Goal: Information Seeking & Learning: Learn about a topic

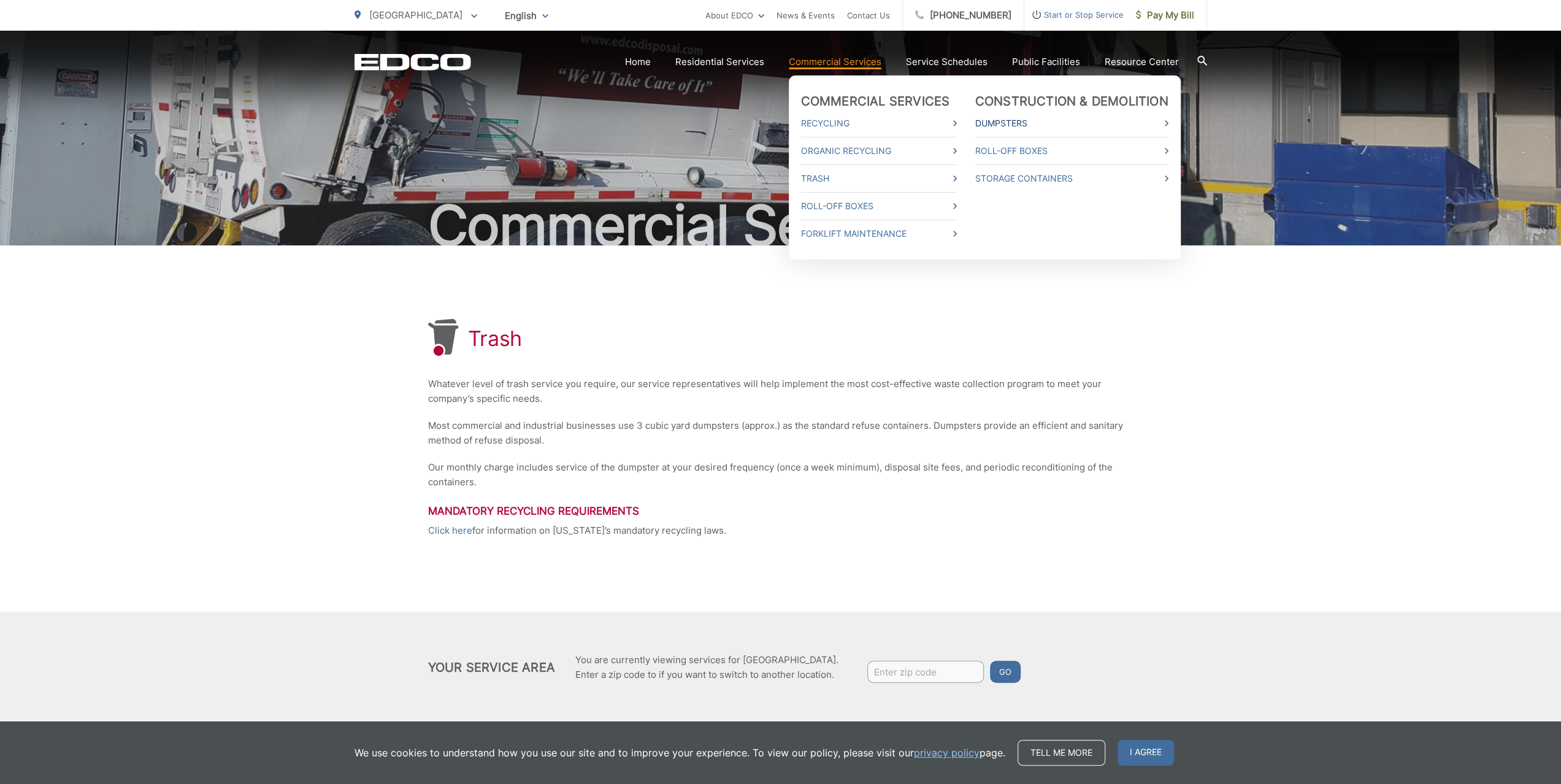
click at [1011, 122] on link "Dumpsters" at bounding box center [1072, 123] width 194 height 15
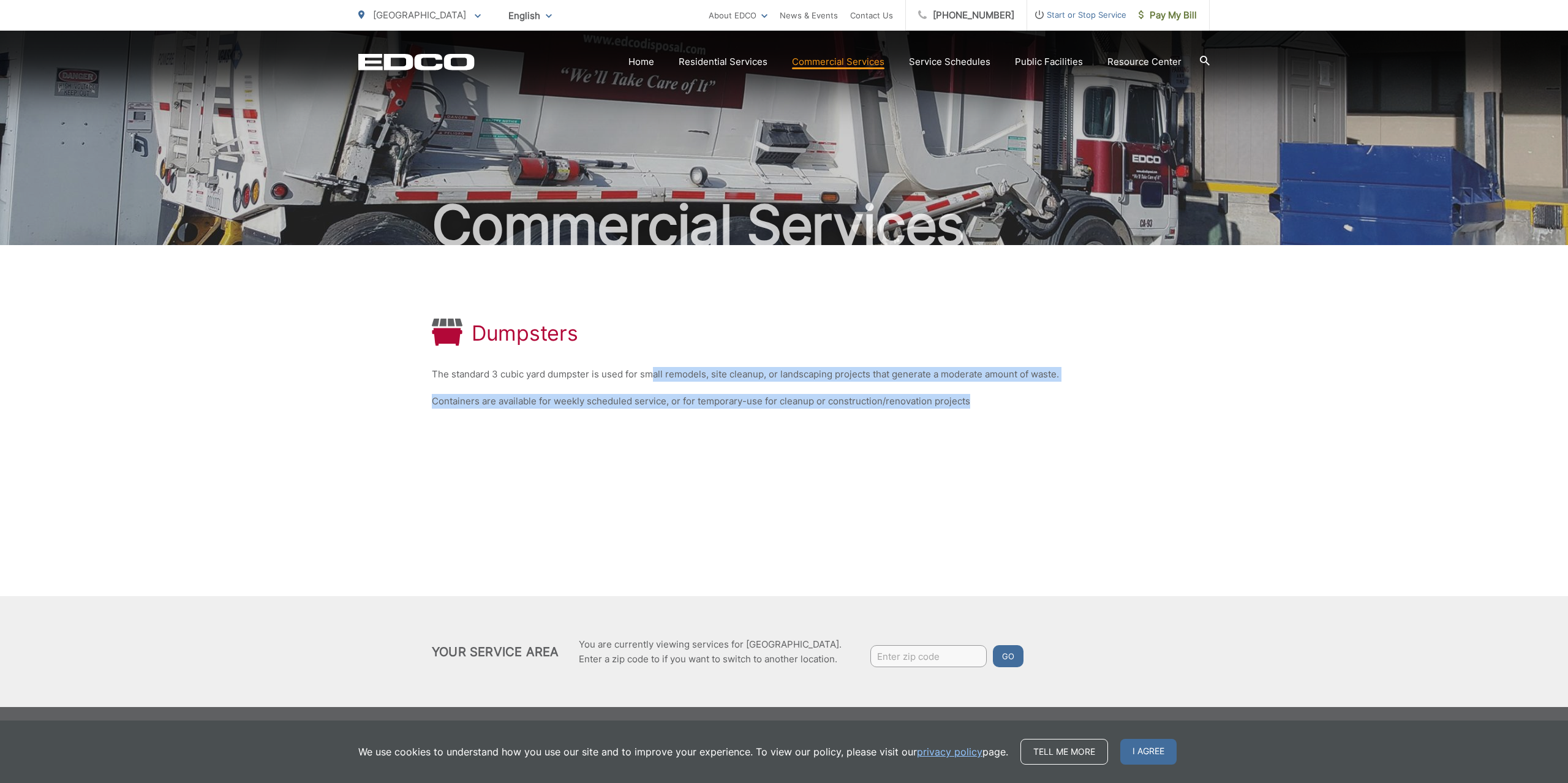
drag, startPoint x: 651, startPoint y: 376, endPoint x: 1005, endPoint y: 407, distance: 355.4
click at [1005, 407] on div "Dumpsters The standard 3 cubic yard dumpster is used for small remodels, site c…" at bounding box center [784, 363] width 704 height 237
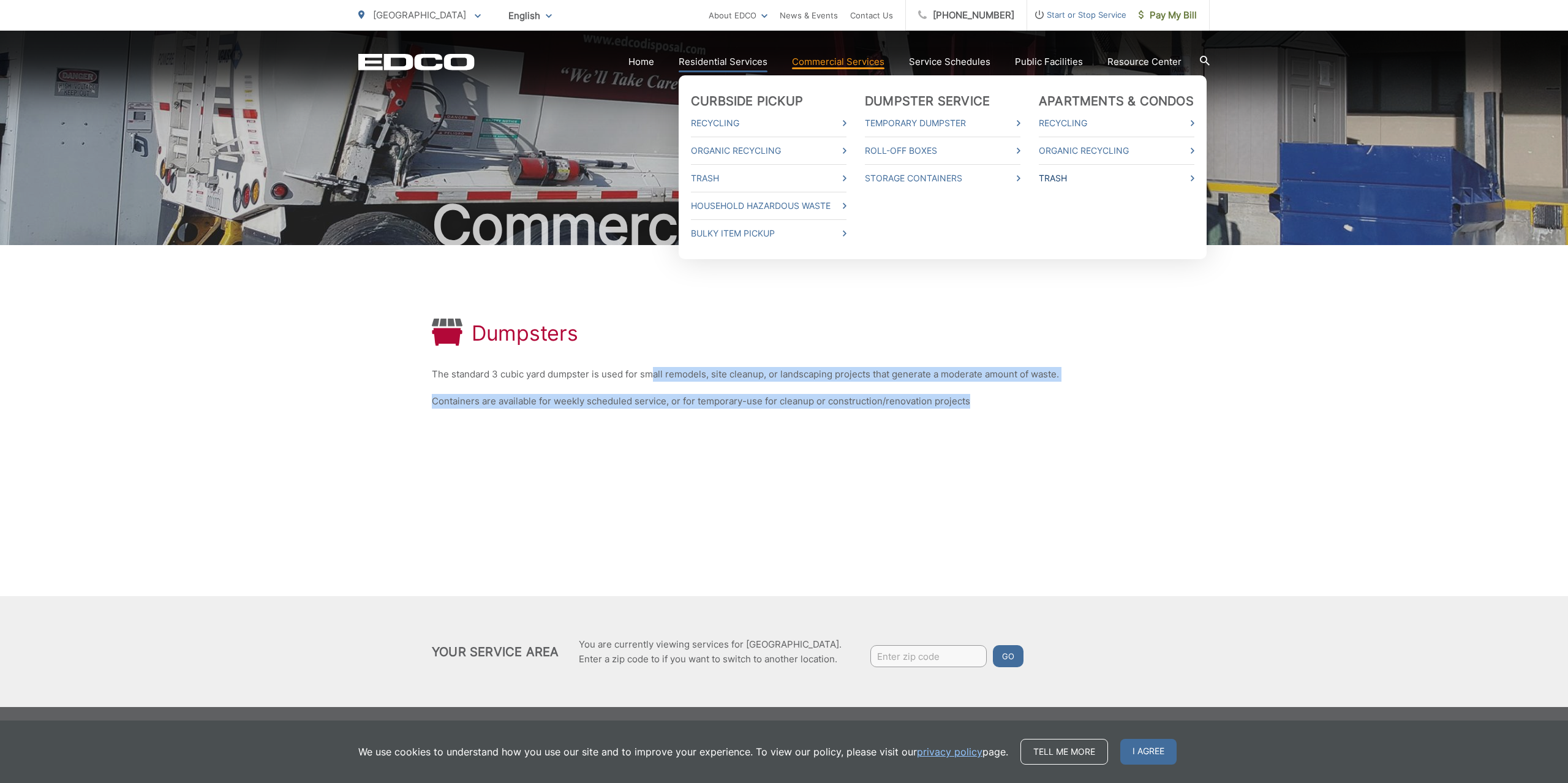
click at [1062, 177] on link "Trash" at bounding box center [1116, 178] width 155 height 15
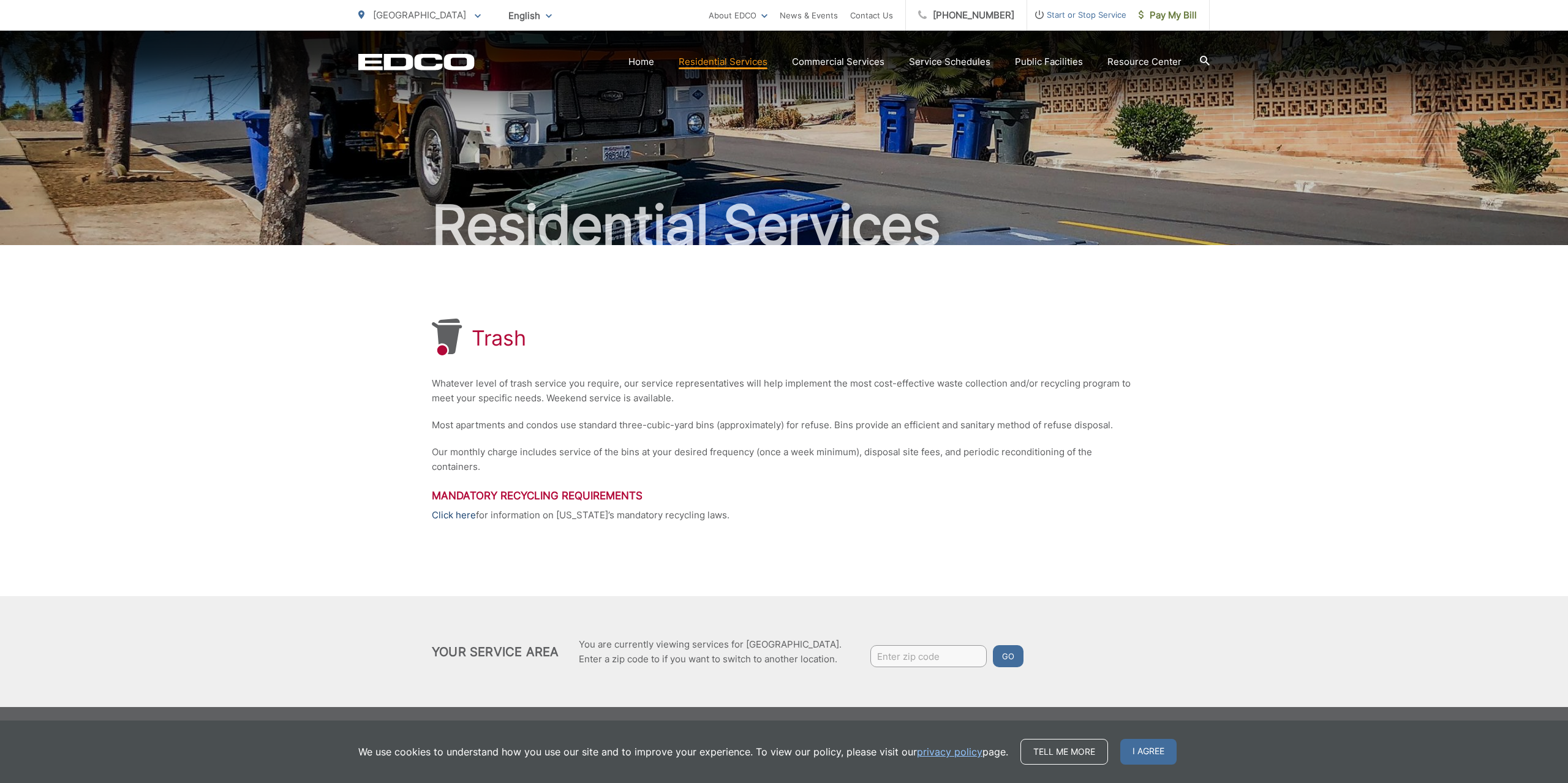
click at [451, 519] on link "Click here" at bounding box center [454, 515] width 44 height 15
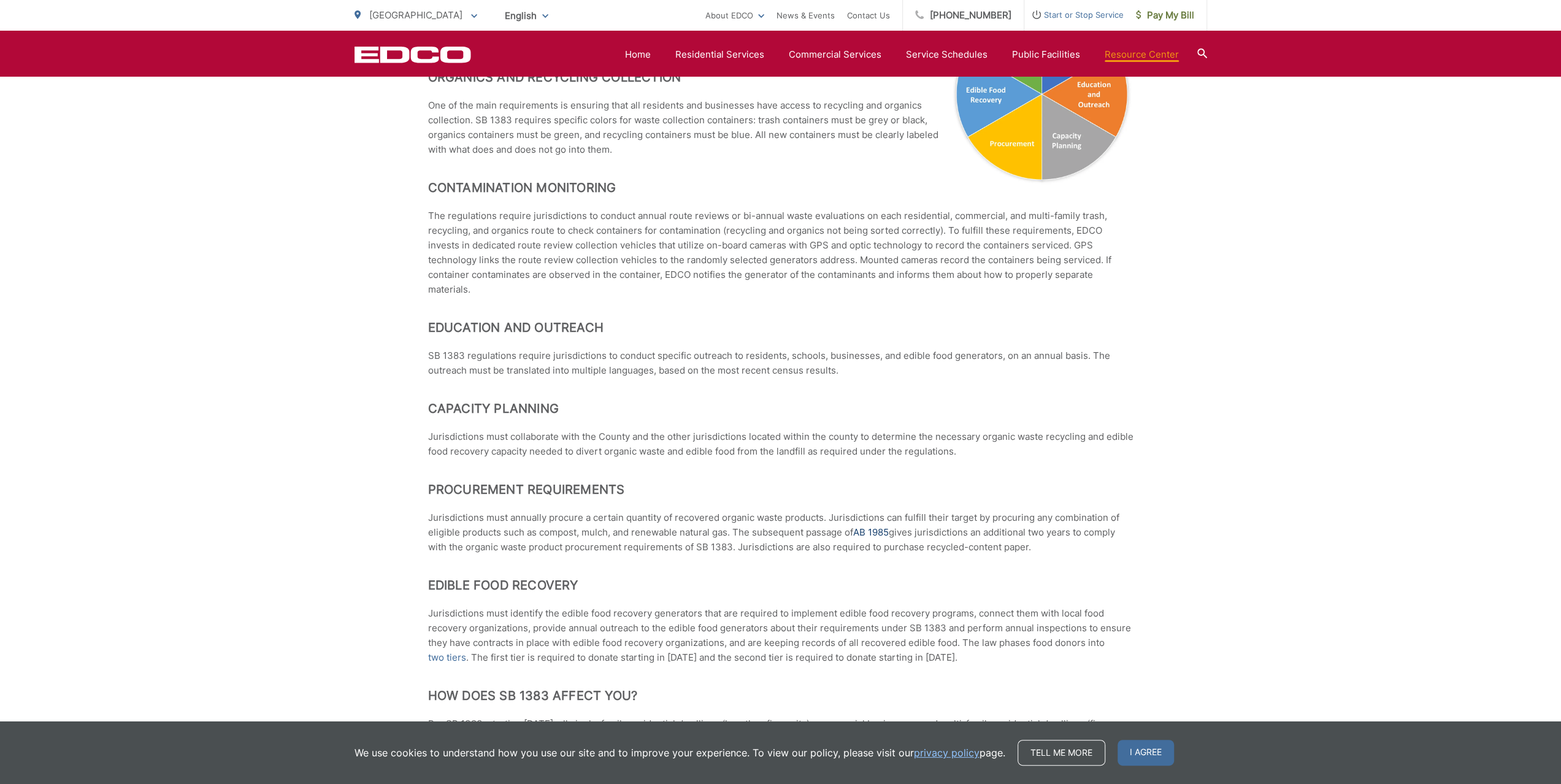
scroll to position [674, 0]
drag, startPoint x: 710, startPoint y: 546, endPoint x: 1079, endPoint y: 562, distance: 369.3
click at [1079, 553] on p "Jurisdictions must annually procure a certain quantity of recovered organic was…" at bounding box center [780, 531] width 705 height 44
click at [1031, 547] on p "Jurisdictions must annually procure a certain quantity of recovered organic was…" at bounding box center [780, 531] width 705 height 44
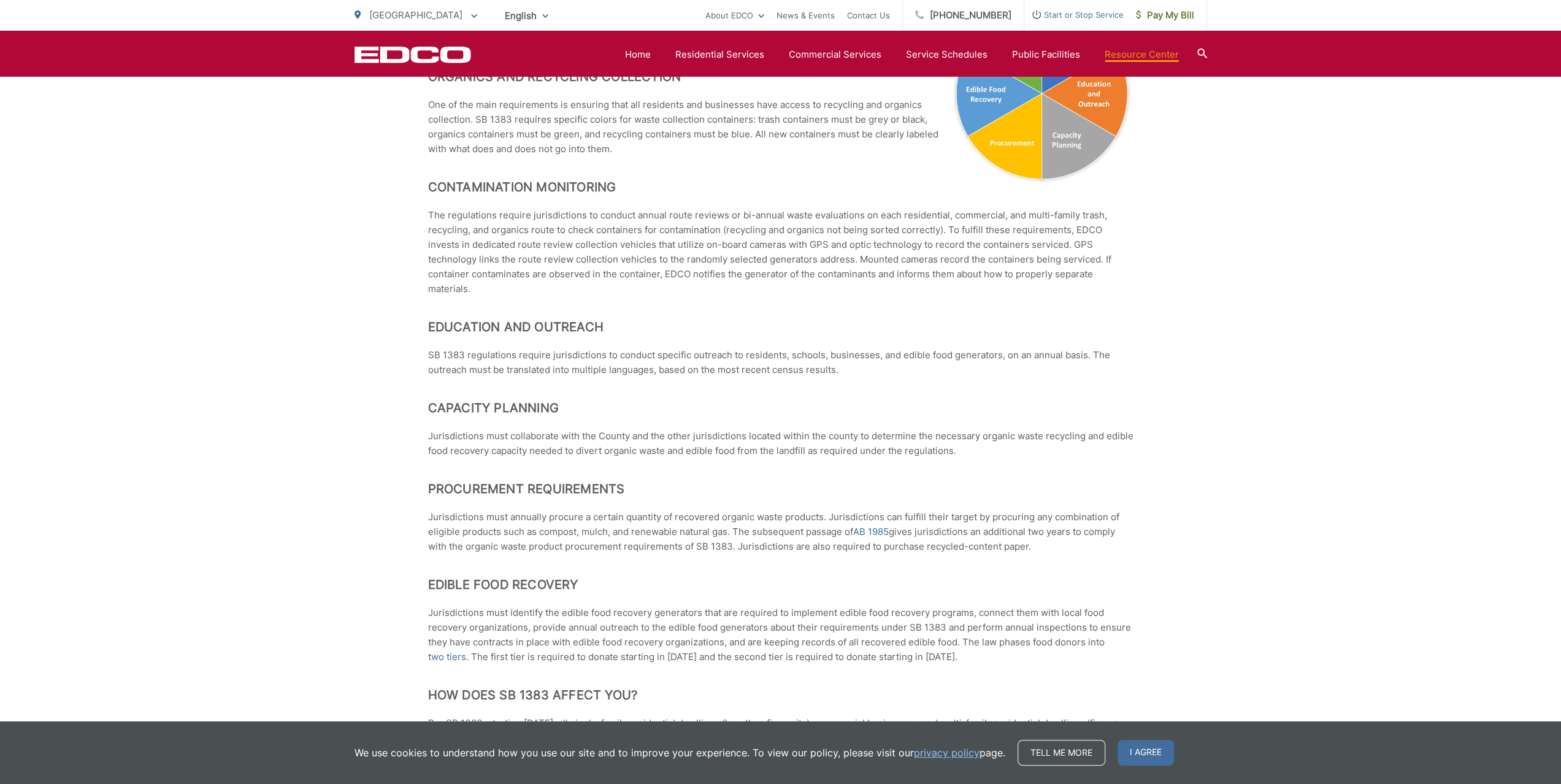
drag, startPoint x: 1035, startPoint y: 563, endPoint x: 332, endPoint y: 536, distance: 703.5
click at [332, 536] on div "Mandatory Recycling Requirements What is SB 1383? In September 2016, the State …" at bounding box center [780, 617] width 1561 height 2093
click at [468, 570] on div "Mandatory Recycling Requirements What is SB 1383? In September 2016, the State …" at bounding box center [780, 617] width 705 height 2093
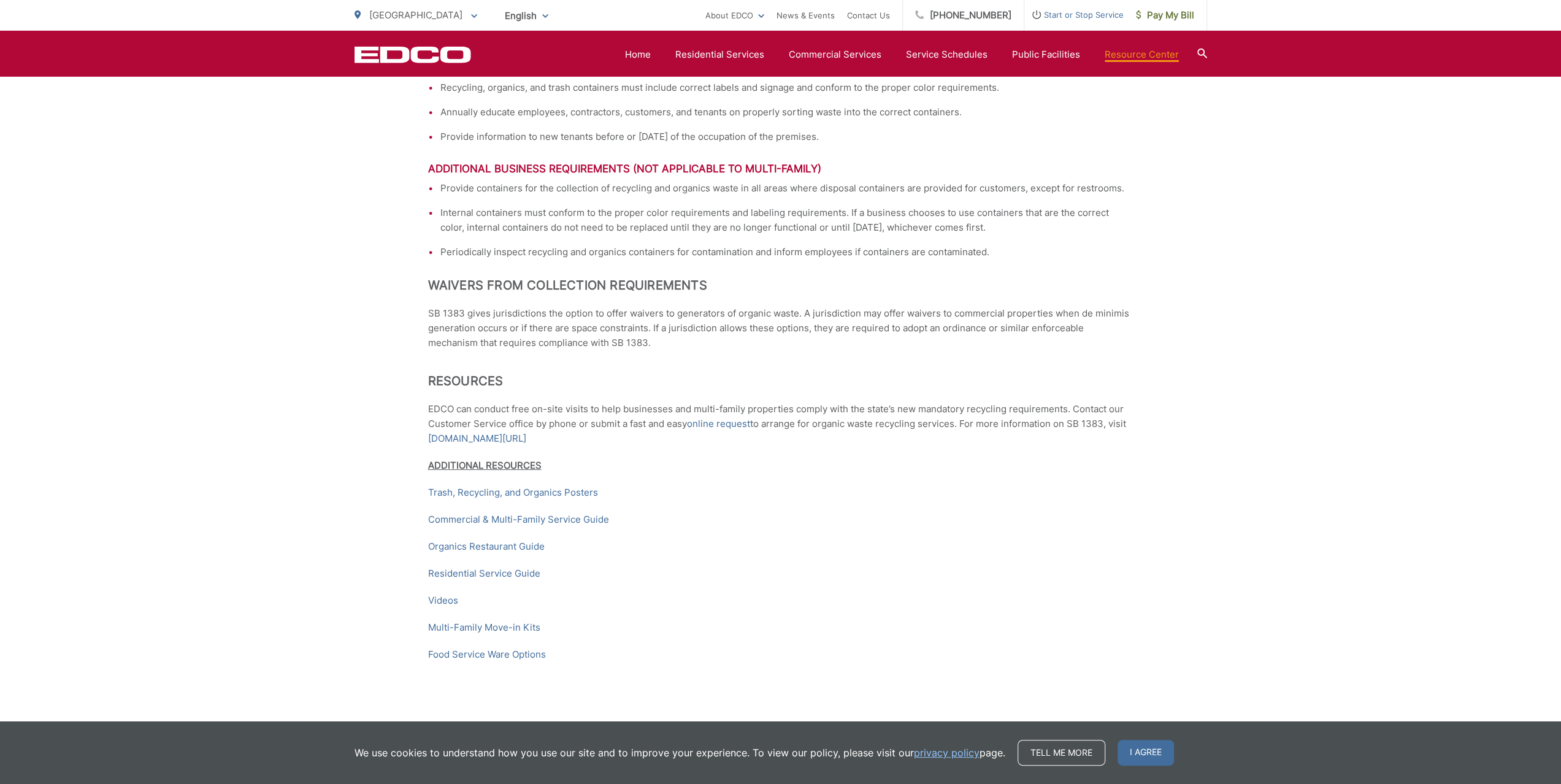
scroll to position [1583, 0]
